Goal: Task Accomplishment & Management: Manage account settings

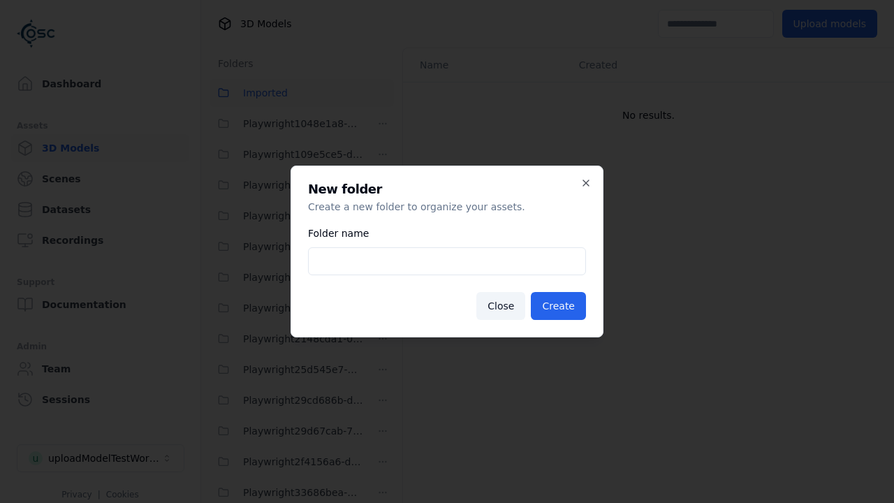
scroll to position [2245, 0]
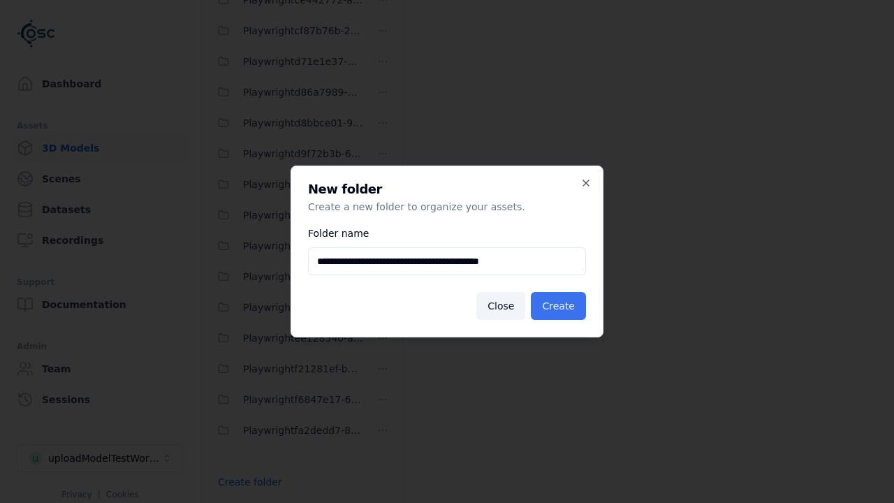
type input "**********"
click at [561, 306] on button "Create" at bounding box center [558, 306] width 55 height 28
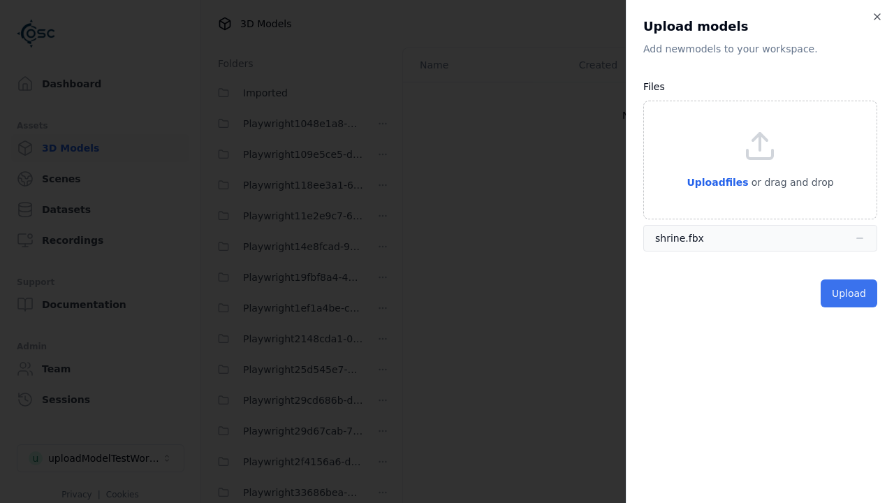
click at [850, 293] on button "Upload" at bounding box center [849, 294] width 57 height 28
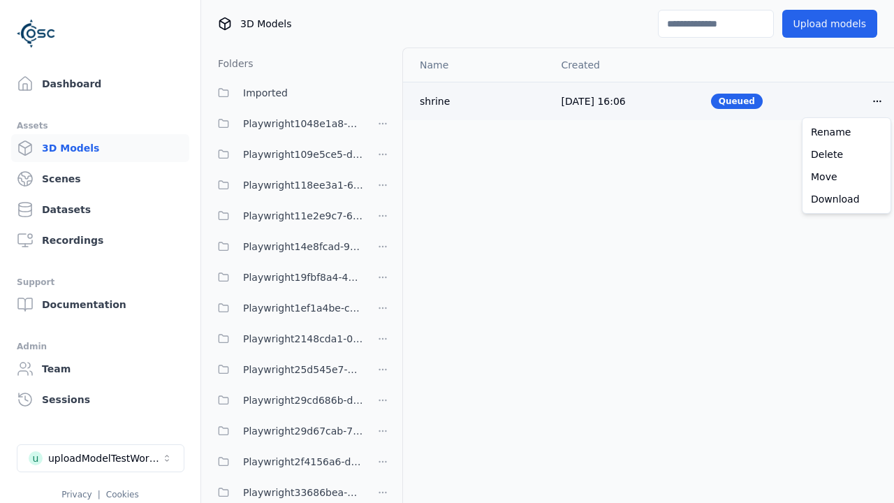
click at [878, 101] on html "Support Dashboard Assets 3D Models Scenes Datasets Recordings Support Documenta…" at bounding box center [447, 251] width 894 height 503
click at [847, 154] on div "Delete" at bounding box center [847, 154] width 82 height 22
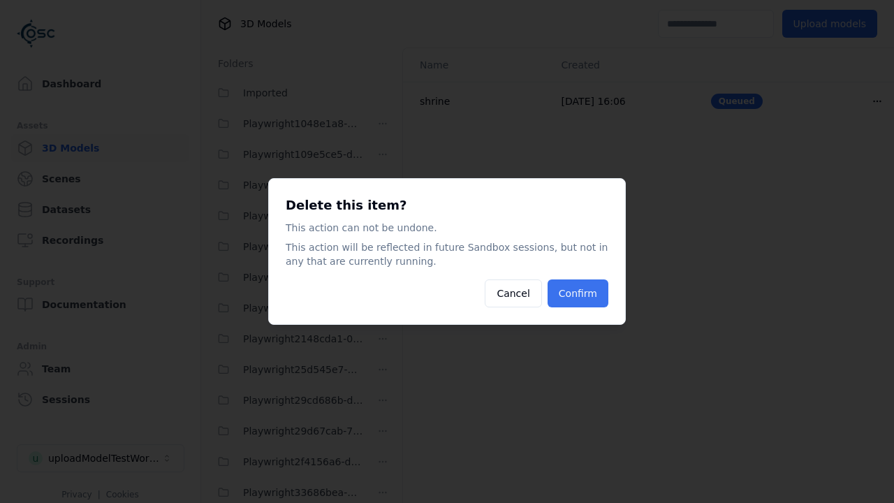
click at [580, 293] on button "Confirm" at bounding box center [578, 294] width 61 height 28
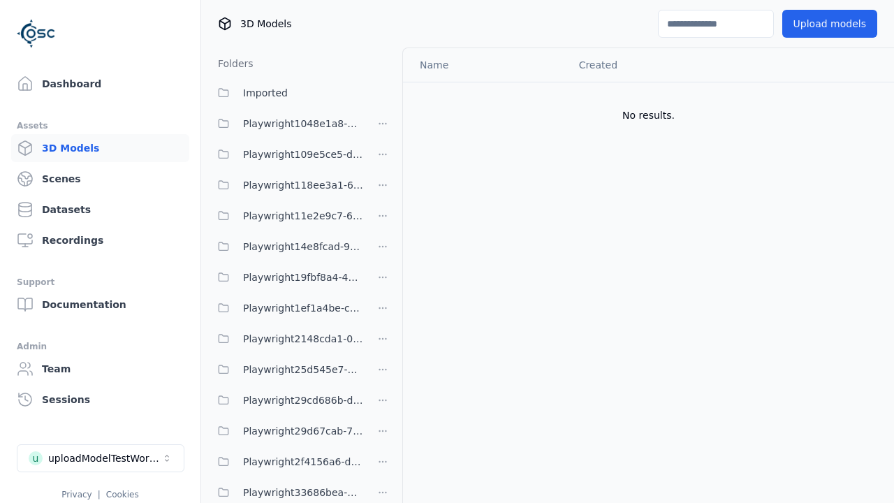
click at [383, 251] on html "Support Dashboard Assets 3D Models Scenes Datasets Recordings Support Documenta…" at bounding box center [447, 251] width 894 height 503
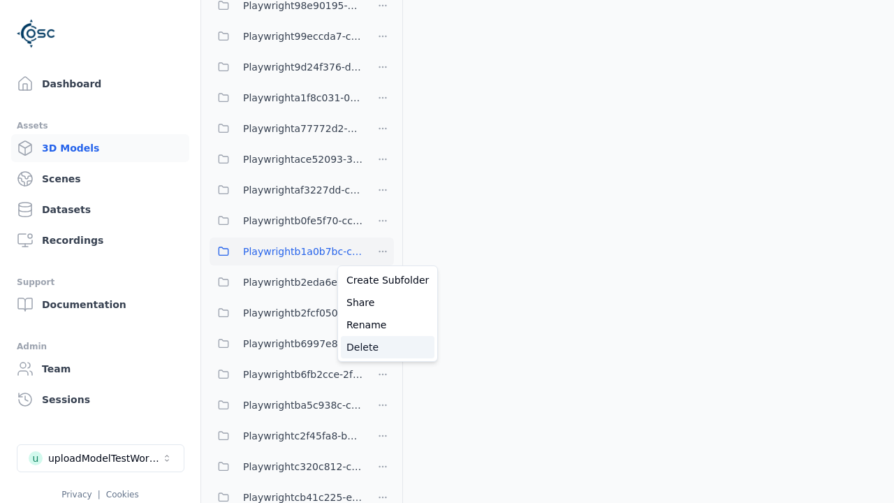
click at [382, 347] on div "Delete" at bounding box center [388, 347] width 94 height 22
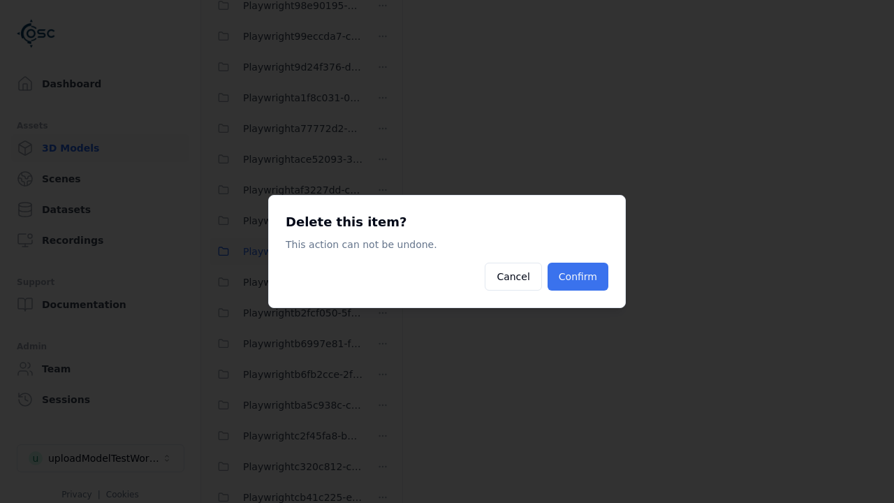
click at [580, 277] on button "Confirm" at bounding box center [578, 277] width 61 height 28
